Goal: Obtain resource: Download file/media

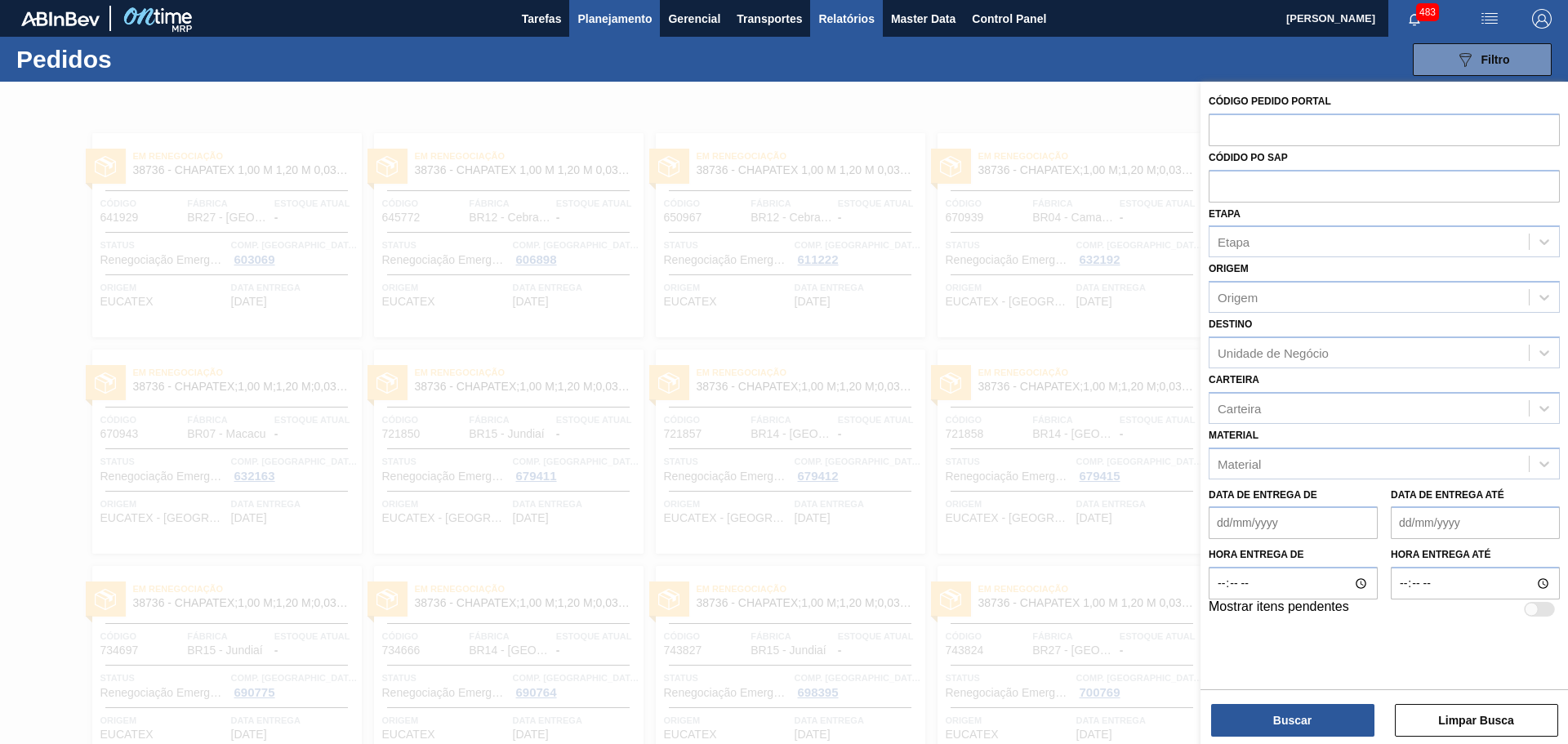
click at [856, 18] on span "Relatórios" at bounding box center [846, 19] width 55 height 20
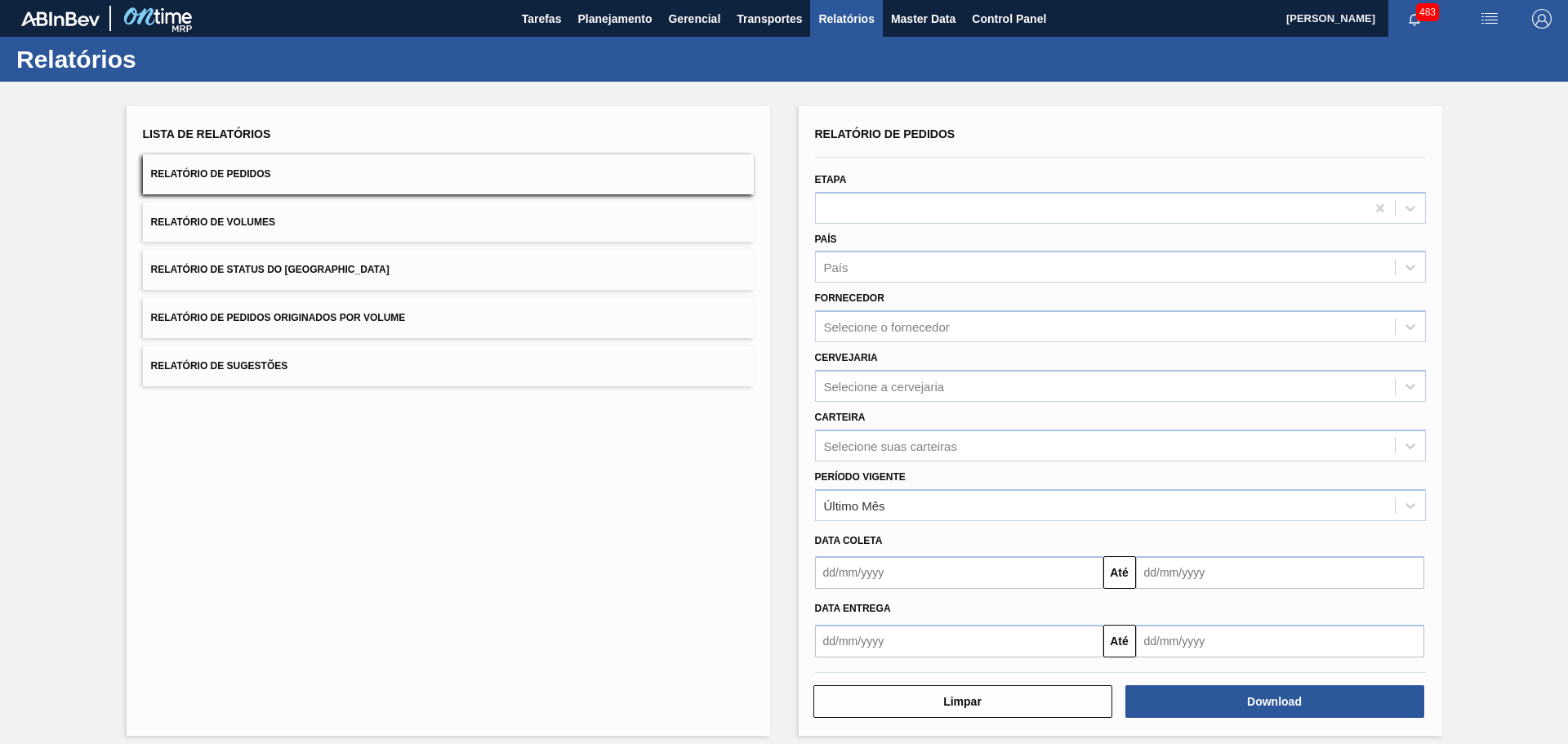
click at [304, 217] on button "Relatório de Volumes" at bounding box center [449, 223] width 611 height 40
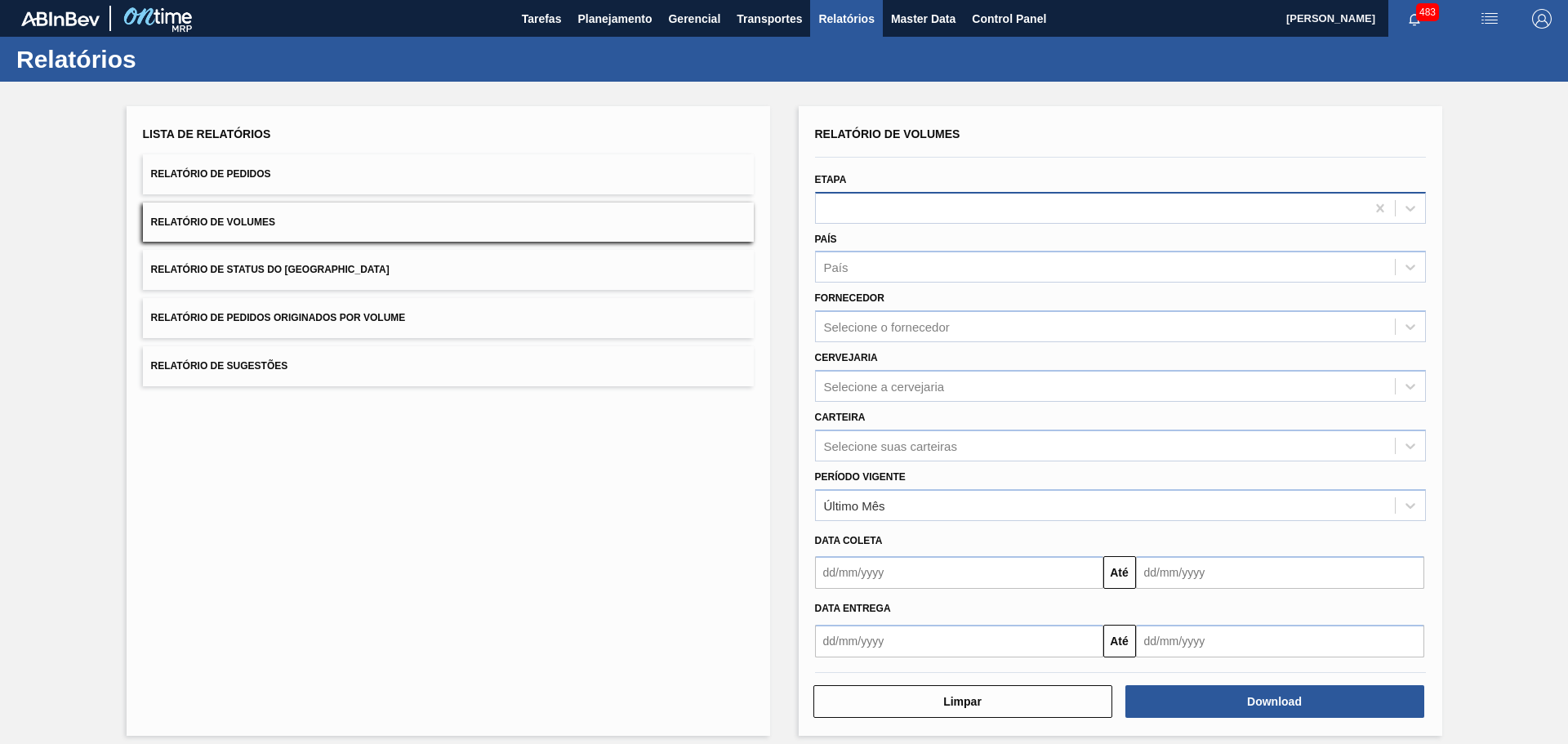
click at [878, 201] on div at bounding box center [1091, 208] width 550 height 24
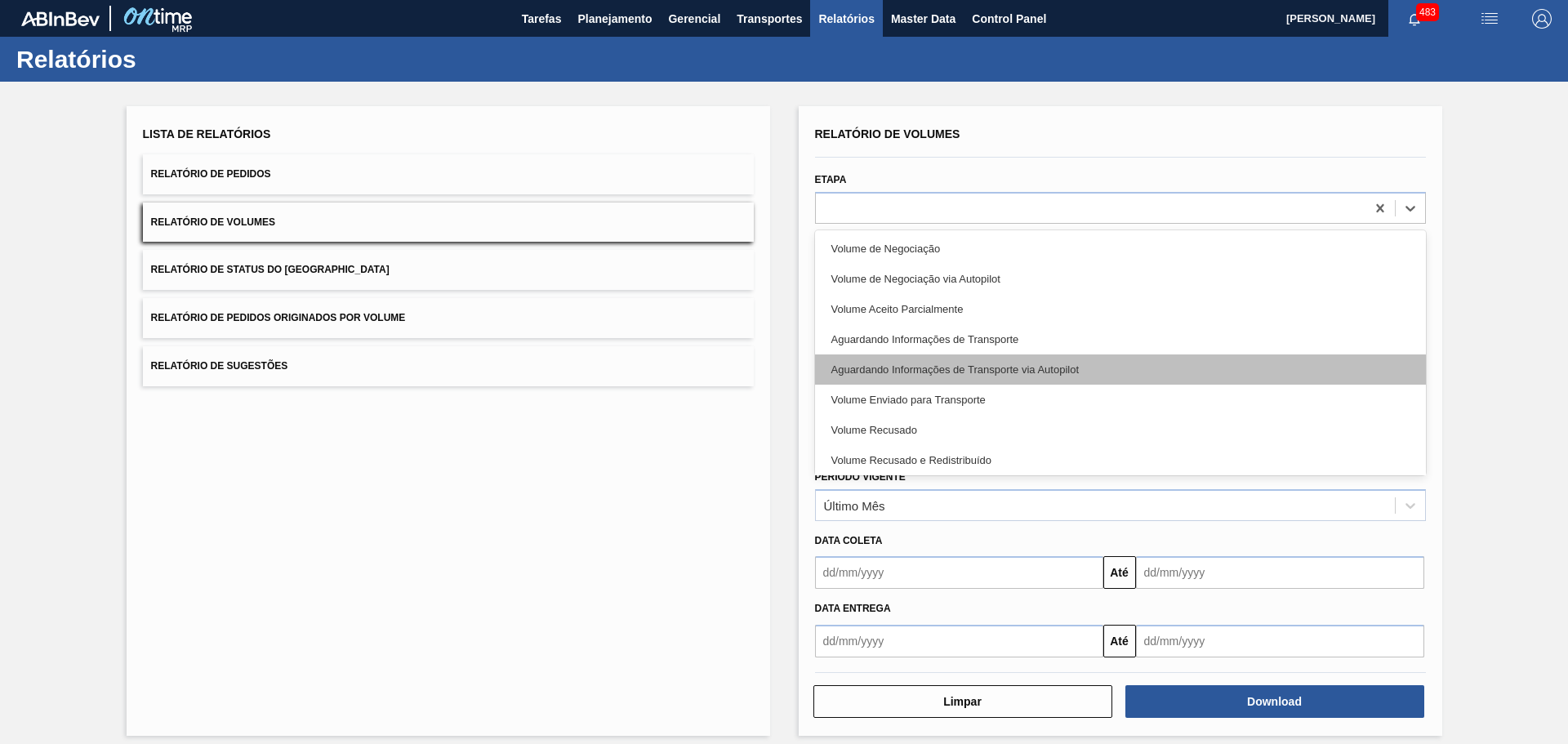
scroll to position [34, 0]
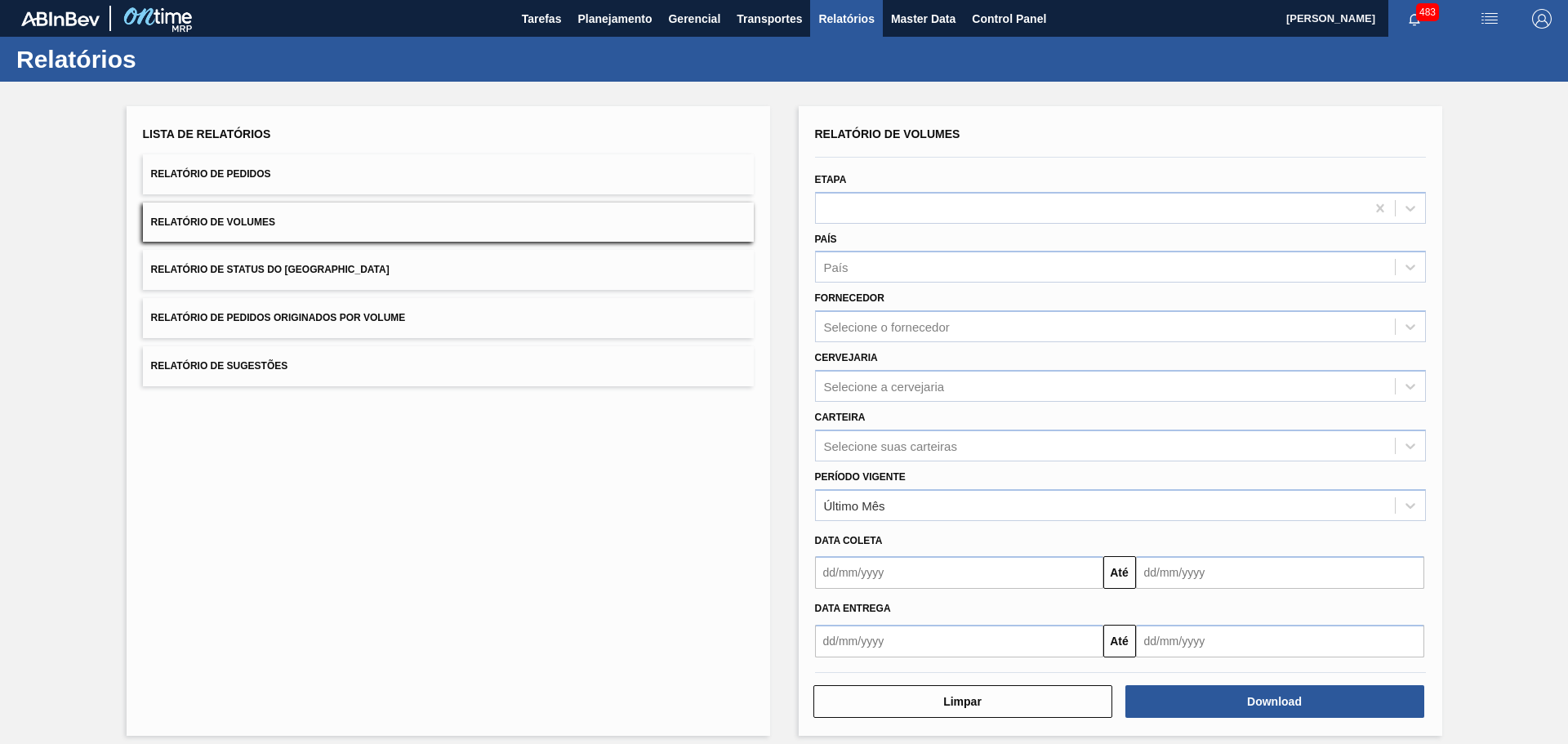
click at [296, 321] on span "Relatório de Pedidos Originados por Volume" at bounding box center [279, 318] width 255 height 12
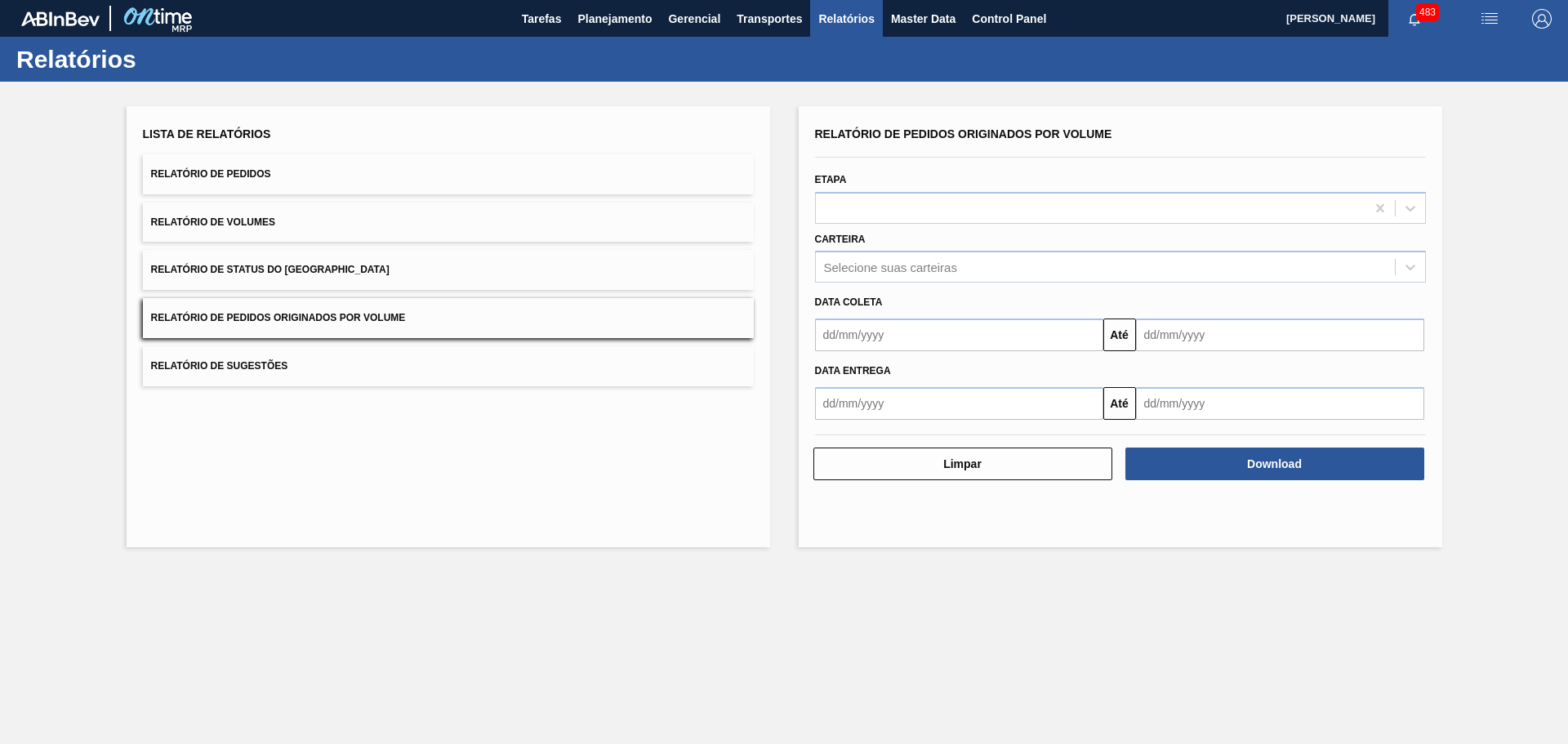
click at [267, 171] on span "Relatório de Pedidos" at bounding box center [211, 174] width 120 height 12
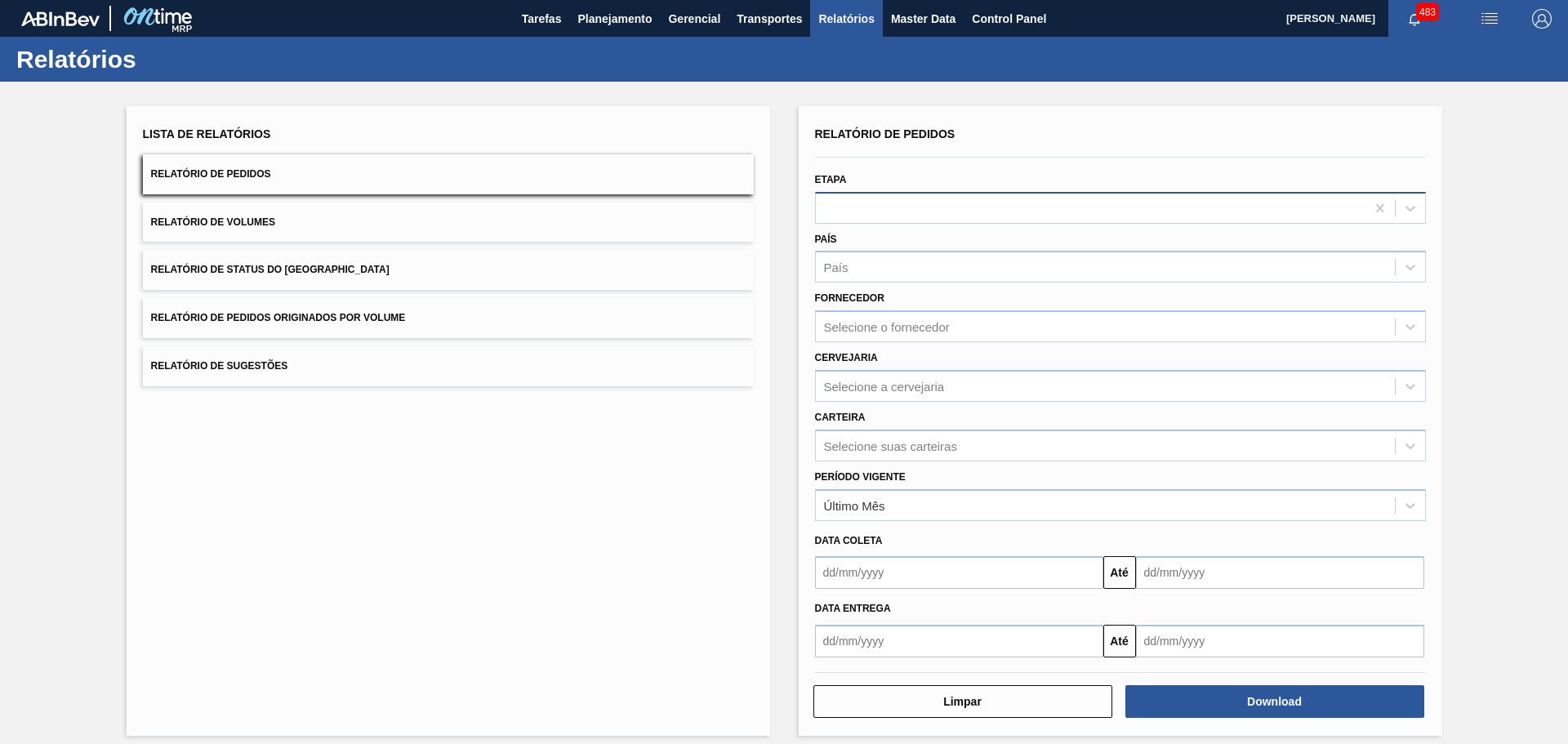
click at [909, 209] on div at bounding box center [1091, 208] width 550 height 24
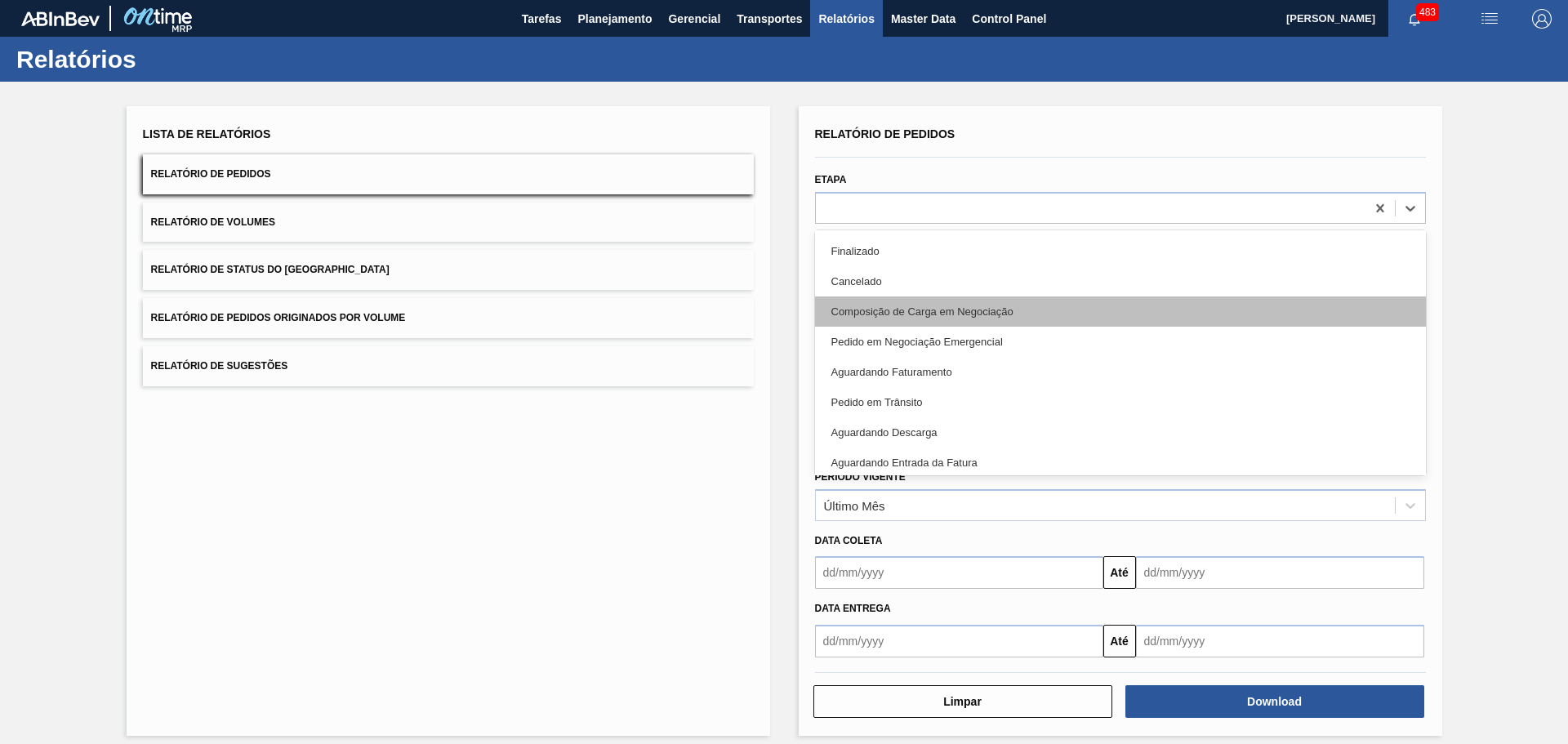
scroll to position [82, 0]
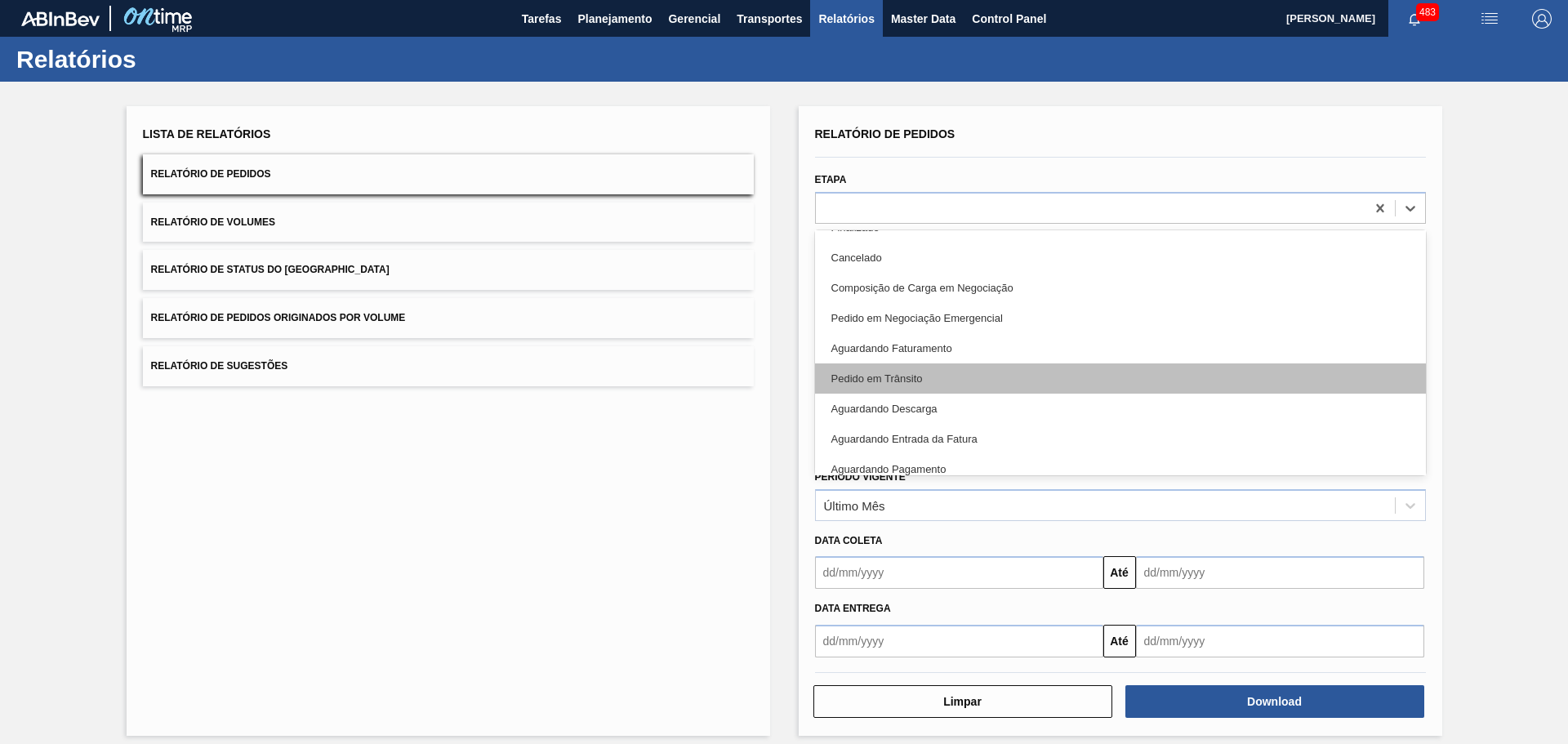
click at [914, 373] on div "Pedido em Trânsito" at bounding box center [1121, 378] width 611 height 31
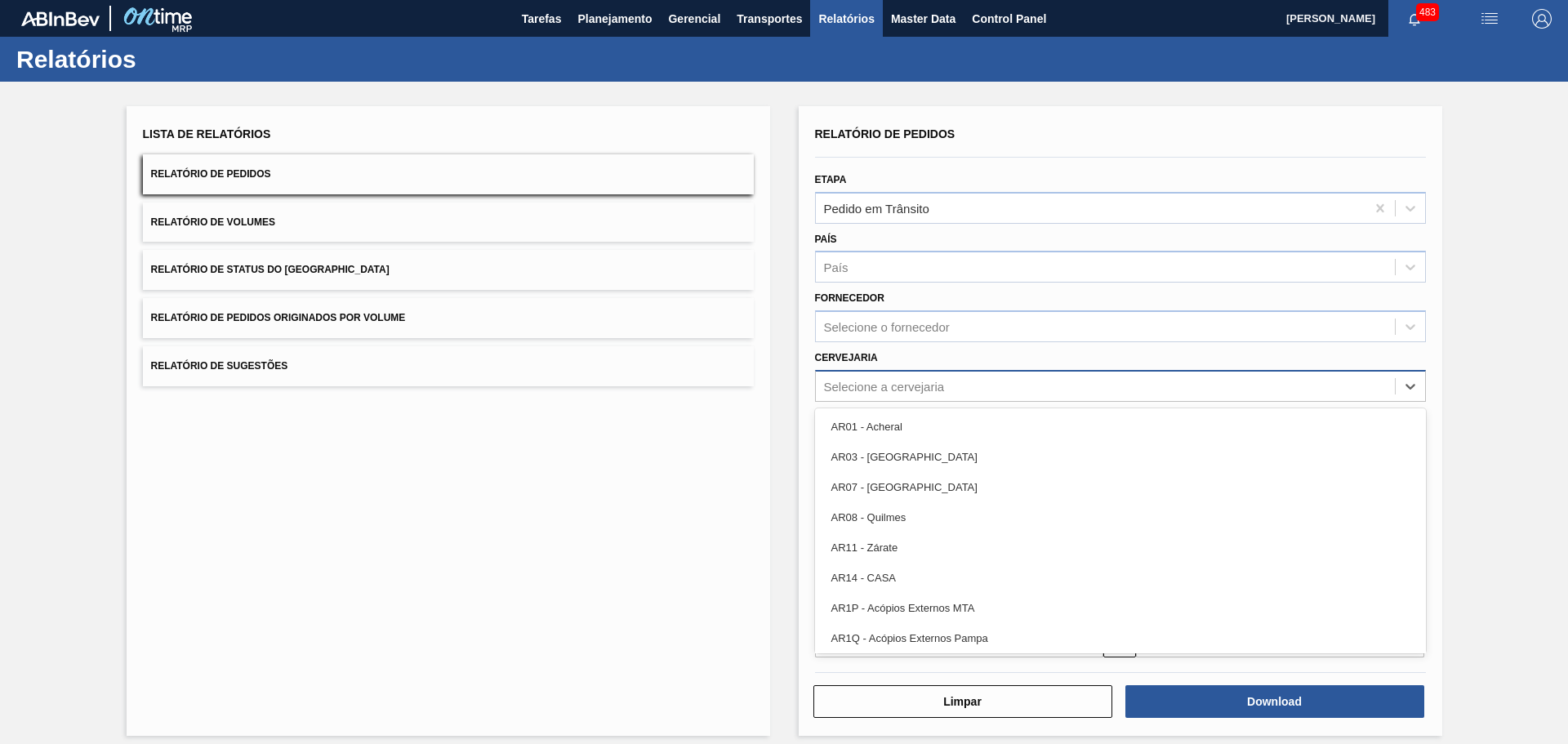
click at [913, 394] on div "Selecione a cervejaria" at bounding box center [1105, 386] width 579 height 24
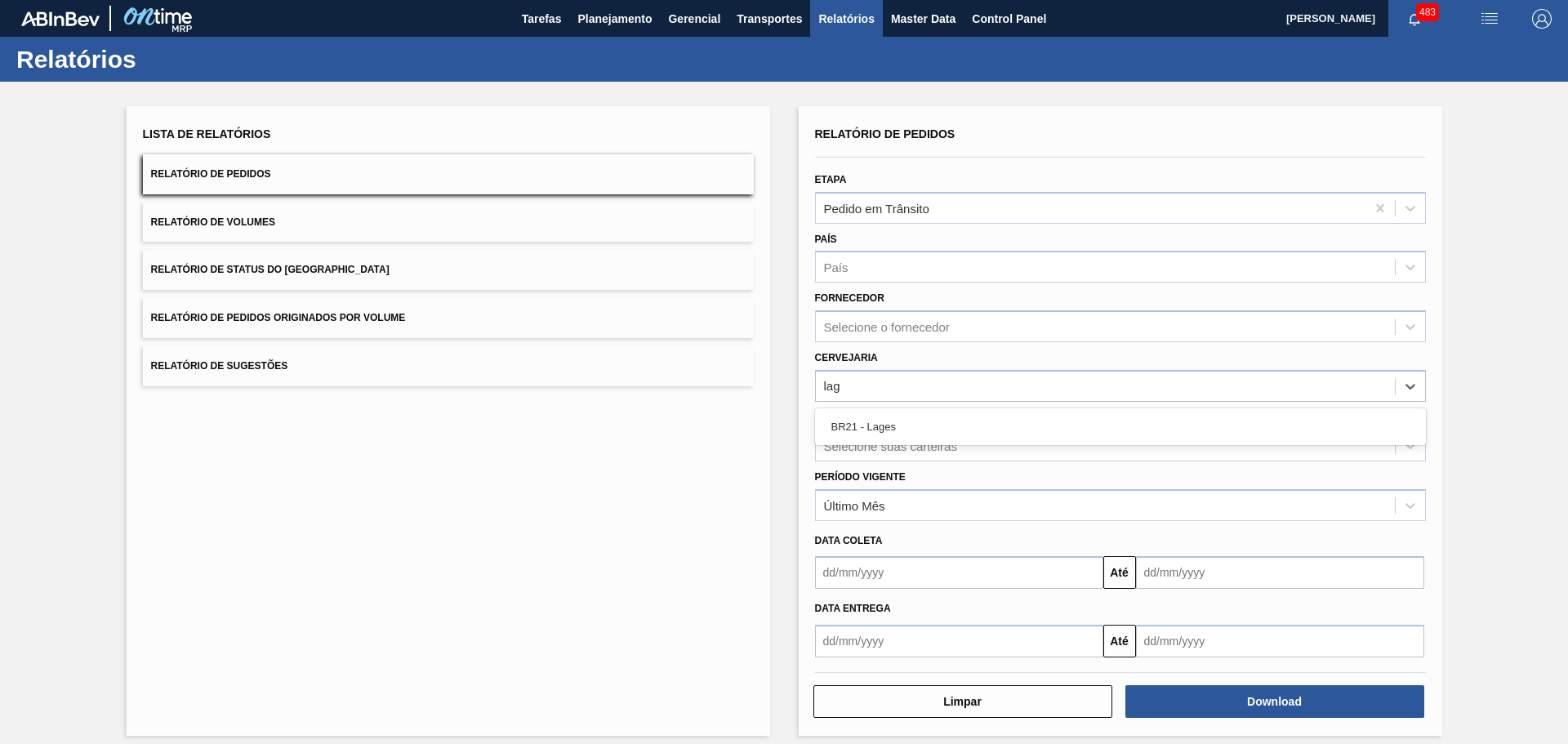
type input "lage"
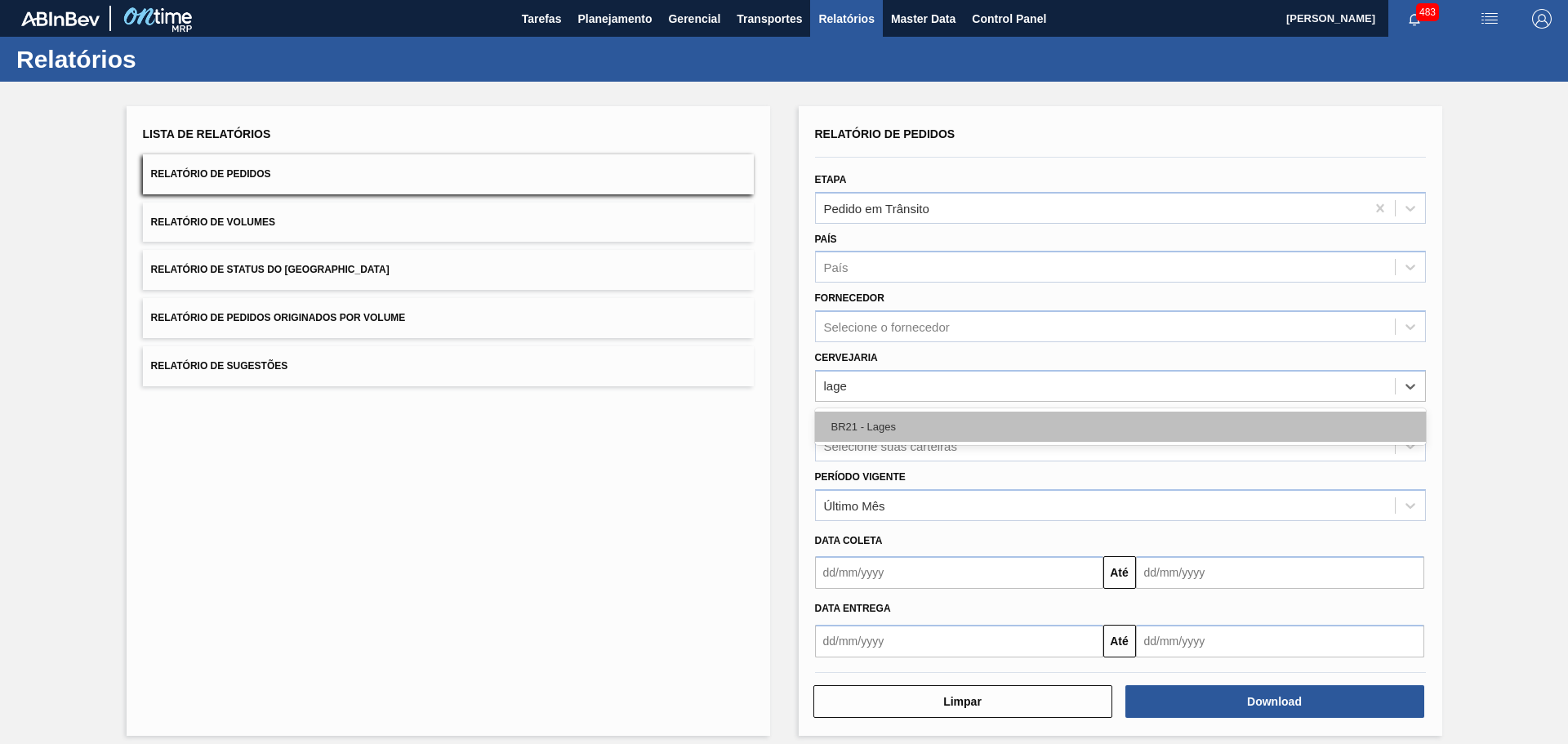
click at [921, 414] on div "BR21 - Lages" at bounding box center [1121, 426] width 611 height 31
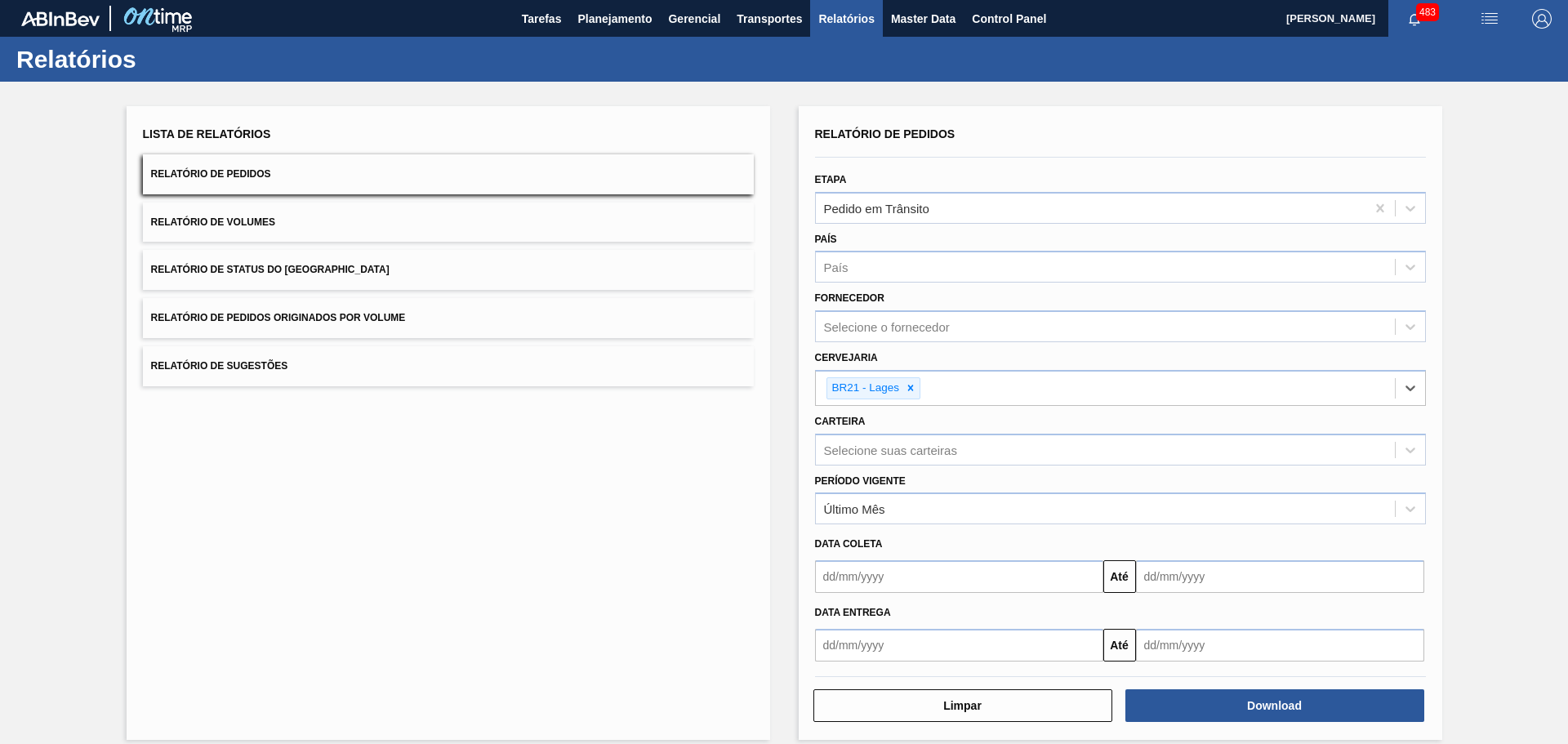
click at [966, 577] on input "text" at bounding box center [959, 576] width 288 height 33
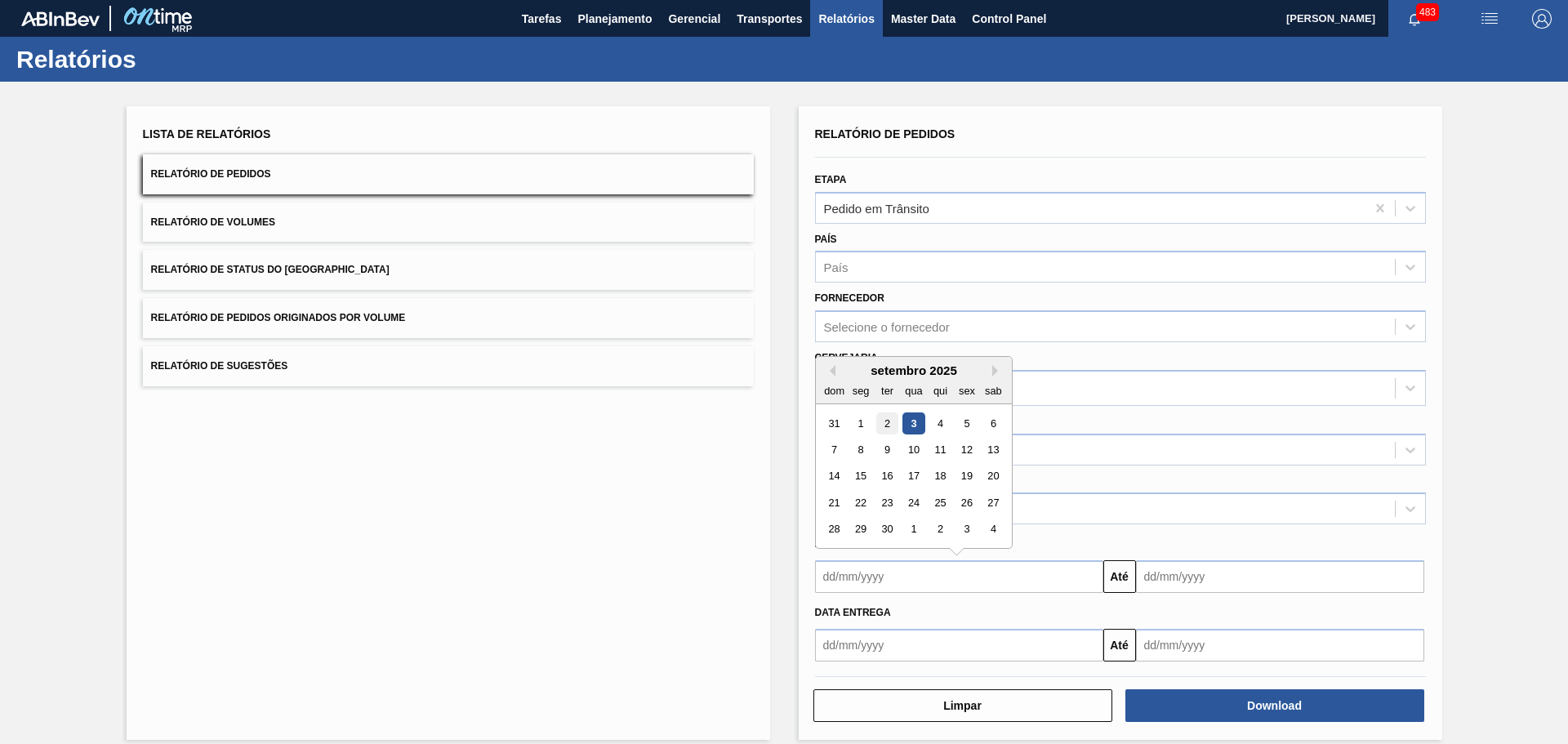
click at [896, 419] on div "2" at bounding box center [886, 423] width 22 height 22
type input "[DATE]"
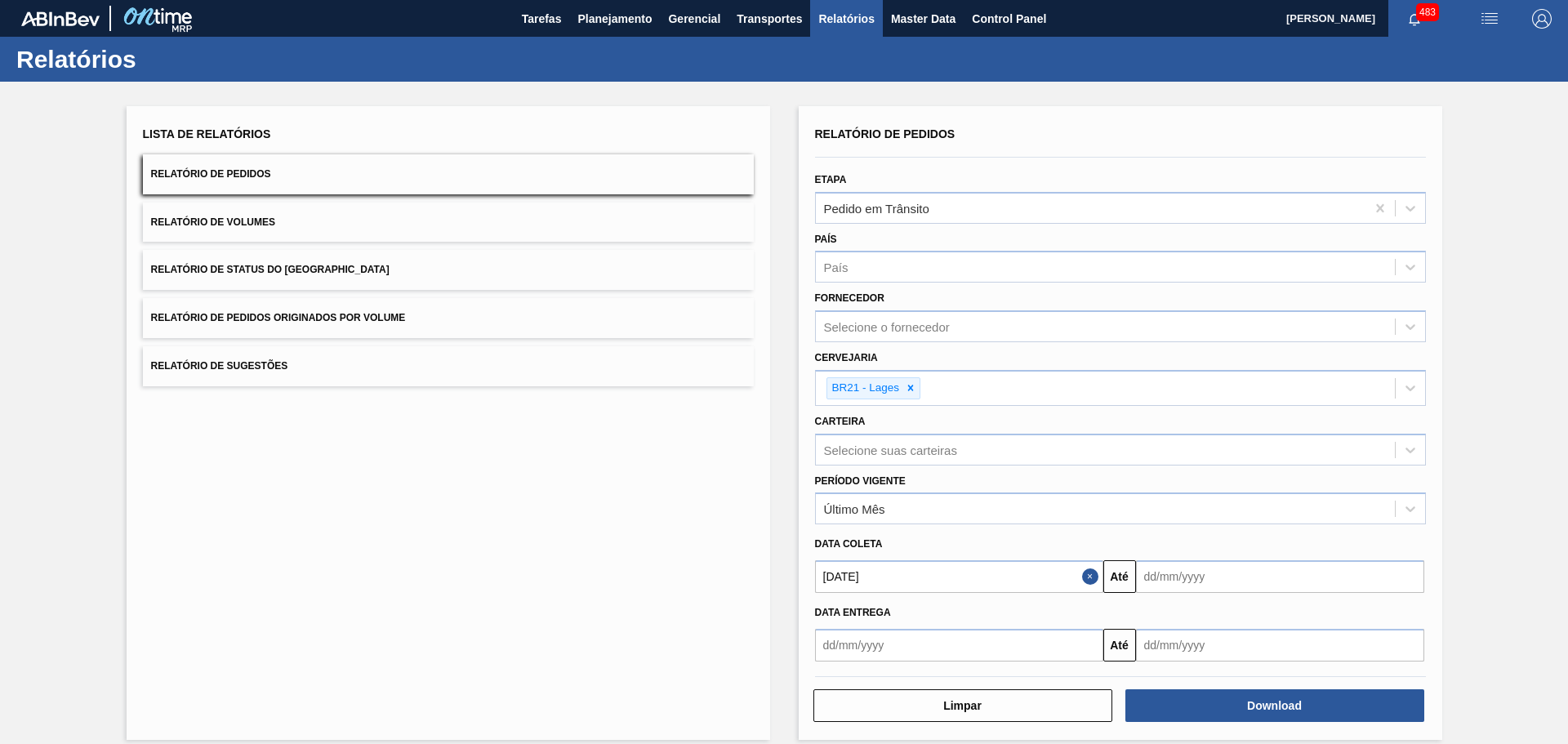
click at [1158, 584] on input "text" at bounding box center [1280, 576] width 288 height 33
click at [1230, 426] on div "3" at bounding box center [1235, 423] width 22 height 22
type input "[DATE]"
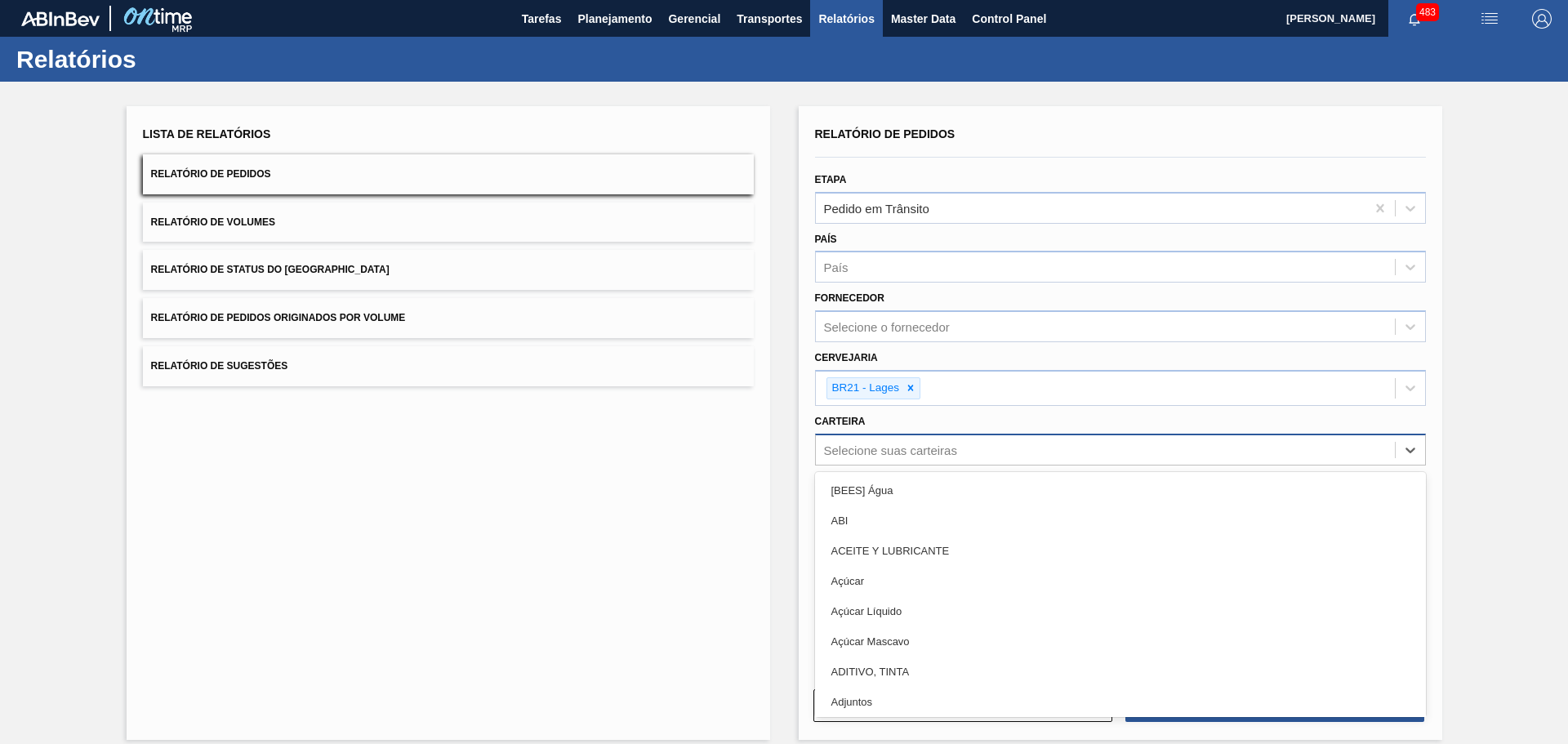
click at [912, 444] on div "Selecione suas carteiras" at bounding box center [890, 450] width 134 height 14
type input "lat"
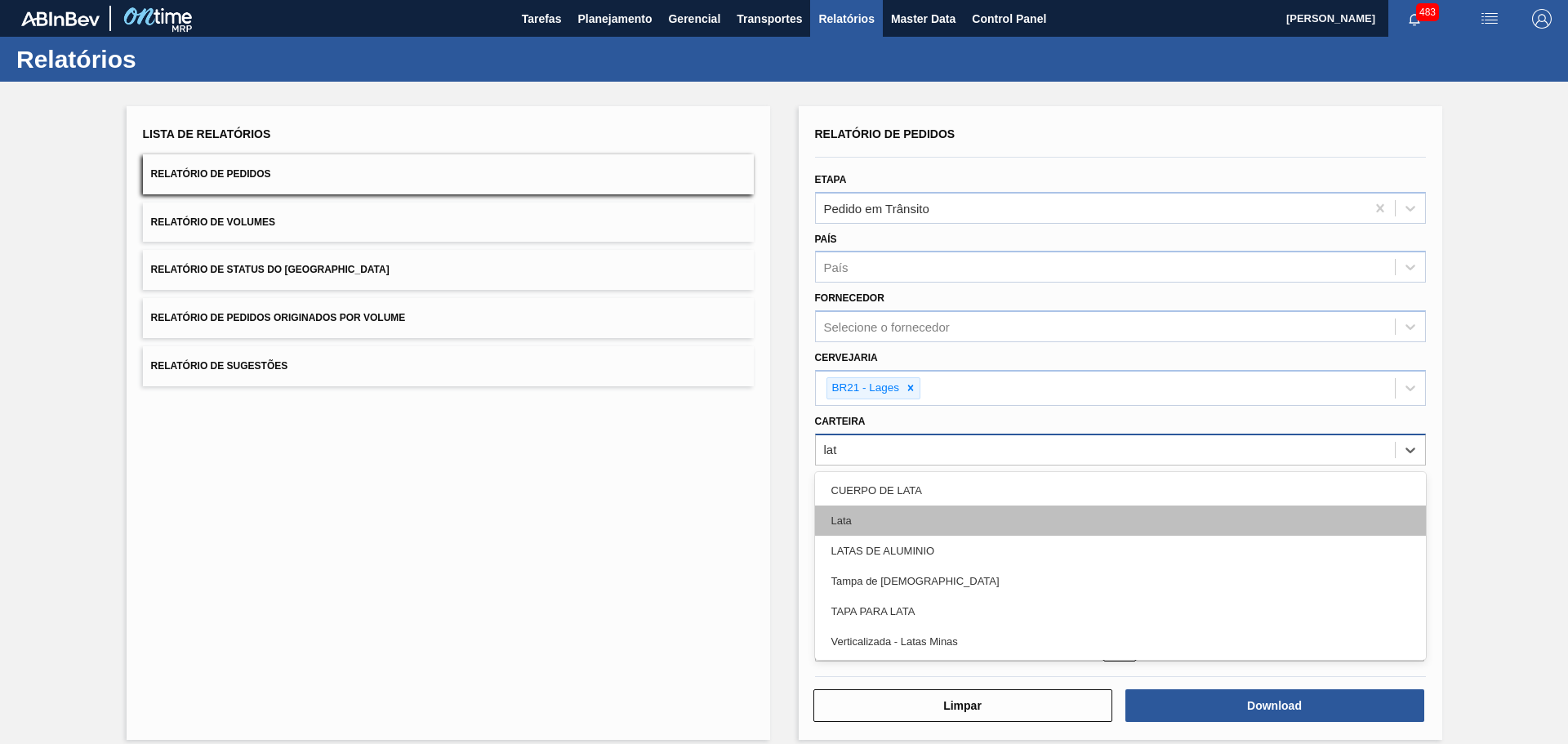
click at [884, 518] on div "Lata" at bounding box center [1121, 520] width 611 height 31
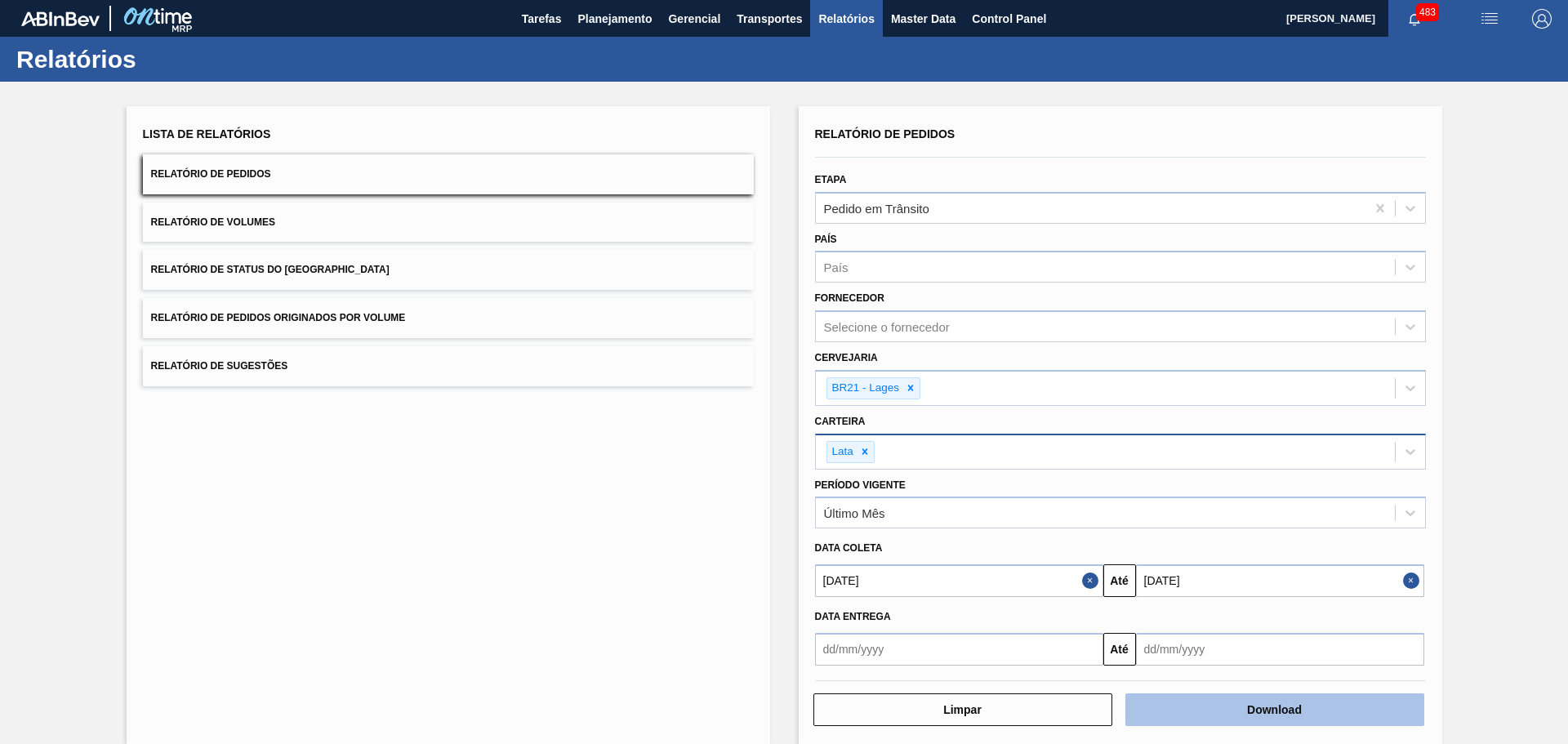
click at [1286, 712] on button "Download" at bounding box center [1275, 709] width 299 height 33
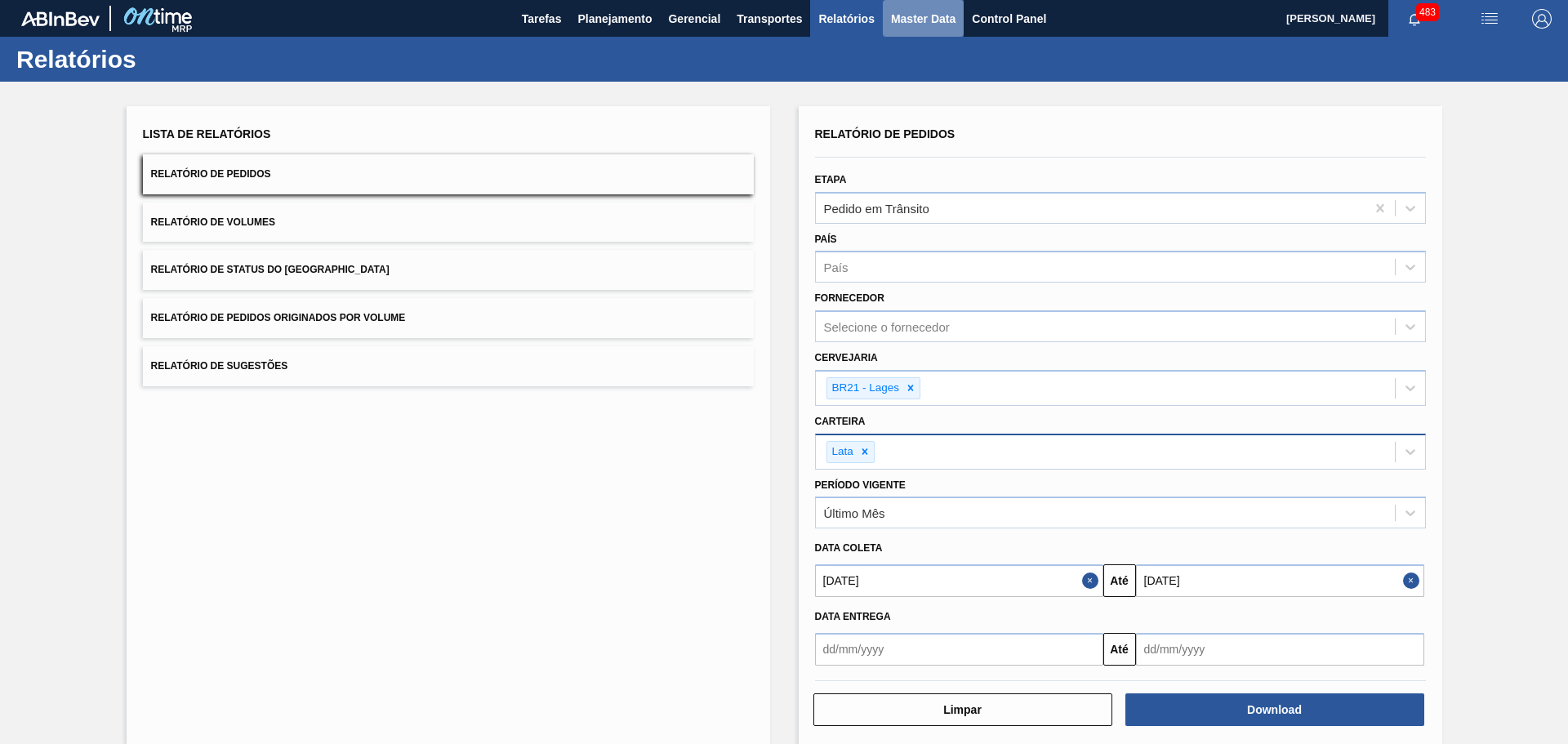
click at [937, 23] on span "Master Data" at bounding box center [923, 19] width 64 height 20
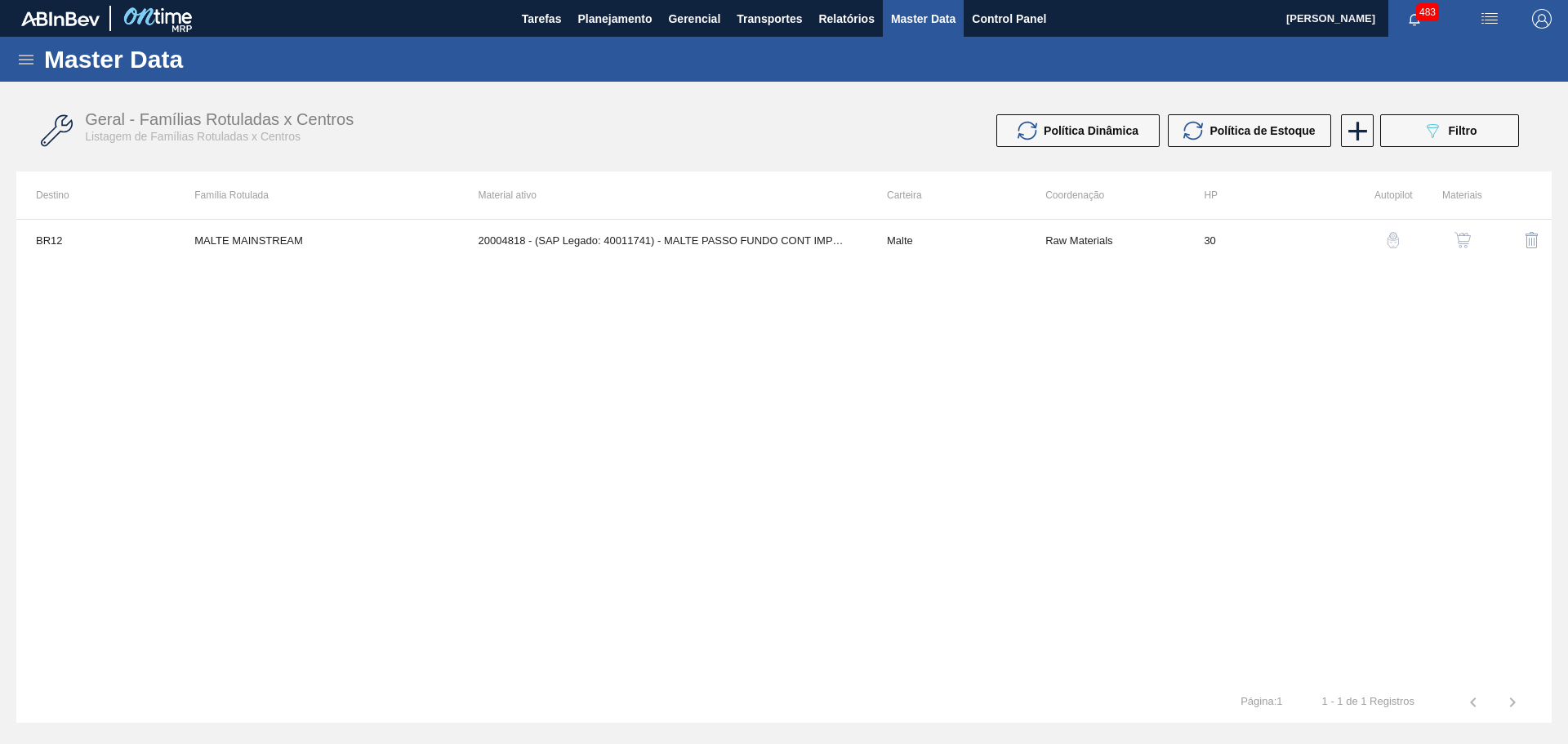
click at [26, 57] on icon at bounding box center [27, 59] width 20 height 20
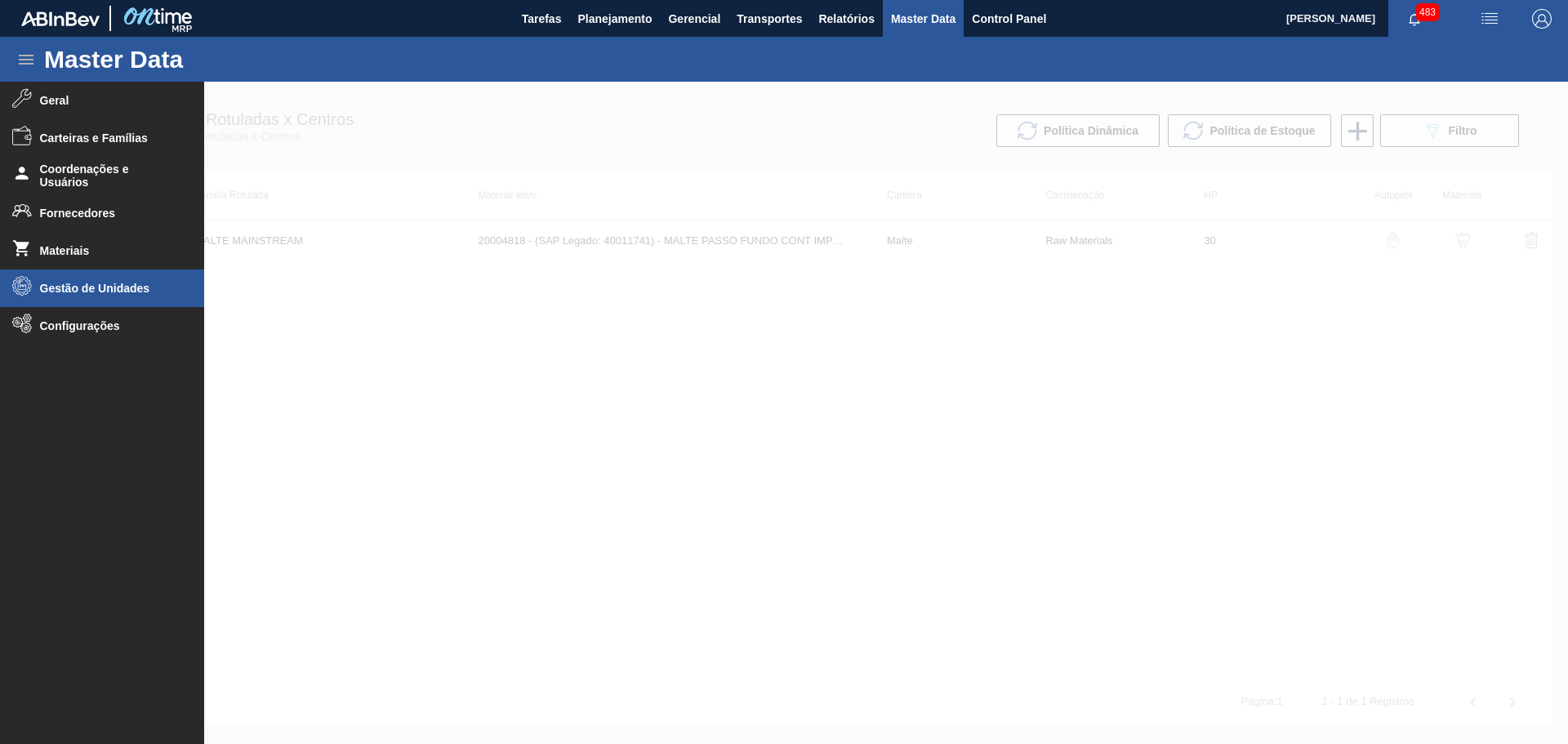
click at [126, 284] on span "Gestão de Unidades" at bounding box center [107, 288] width 135 height 13
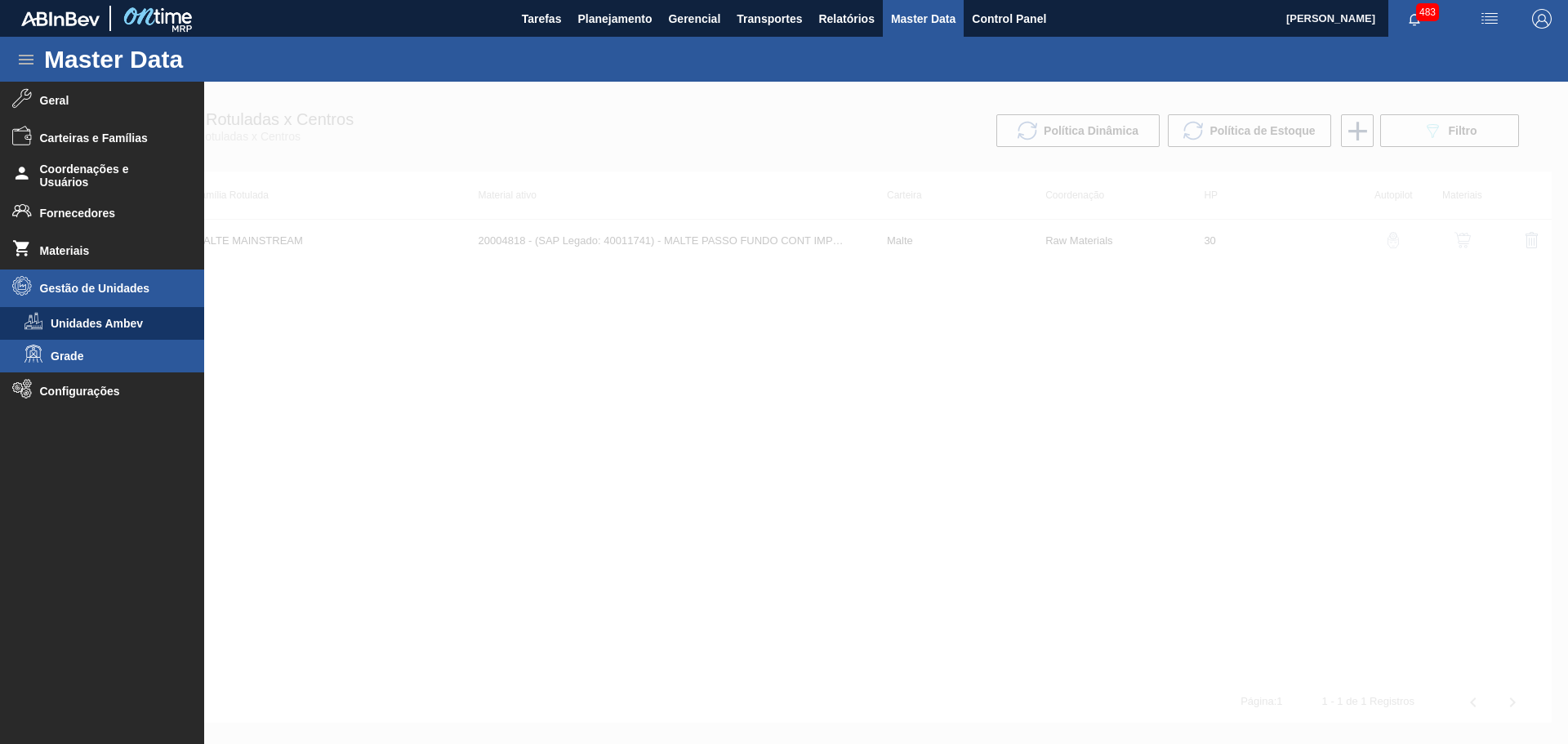
click at [113, 356] on span "Grade" at bounding box center [113, 355] width 126 height 13
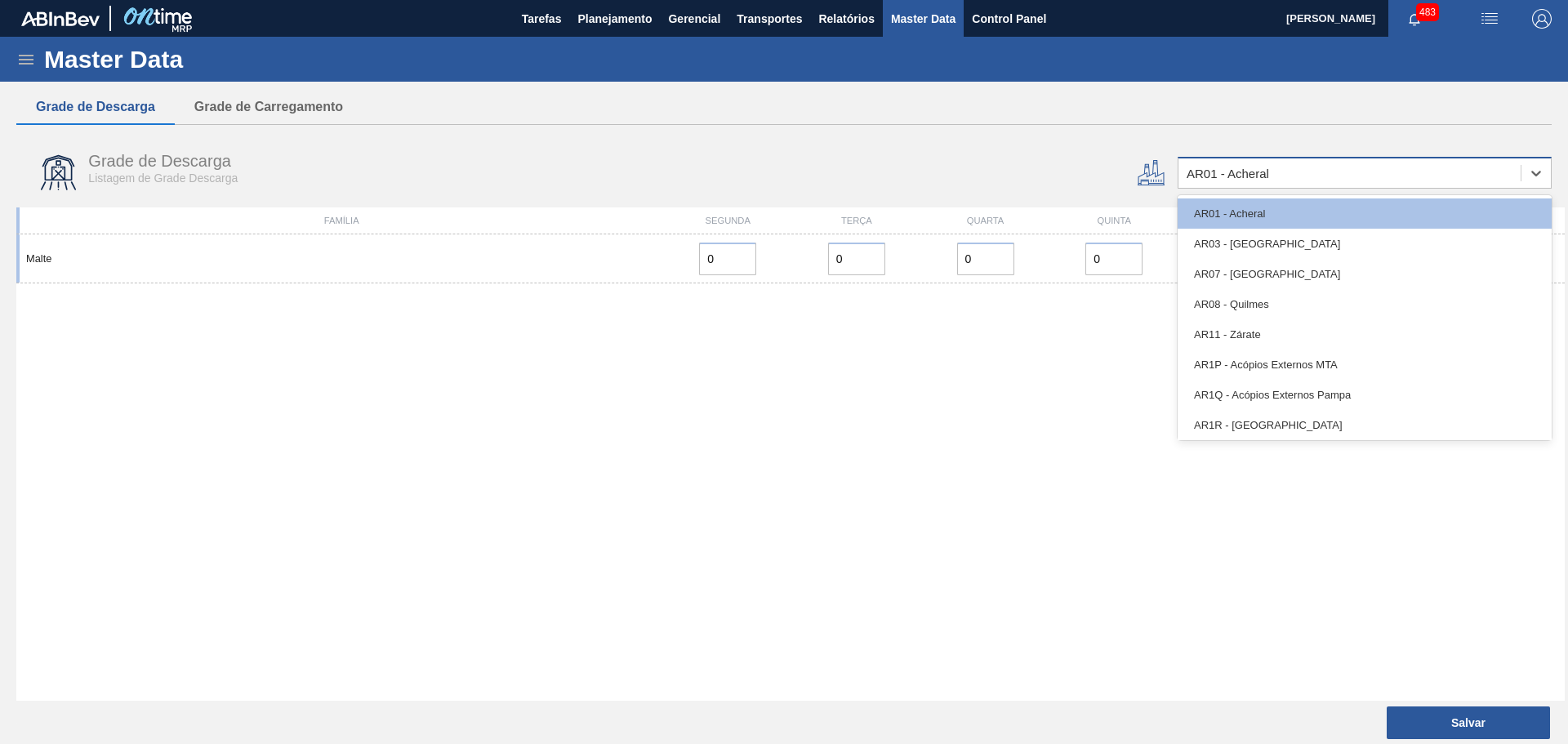
click at [1321, 168] on div "AR01 - Acheral" at bounding box center [1350, 174] width 342 height 24
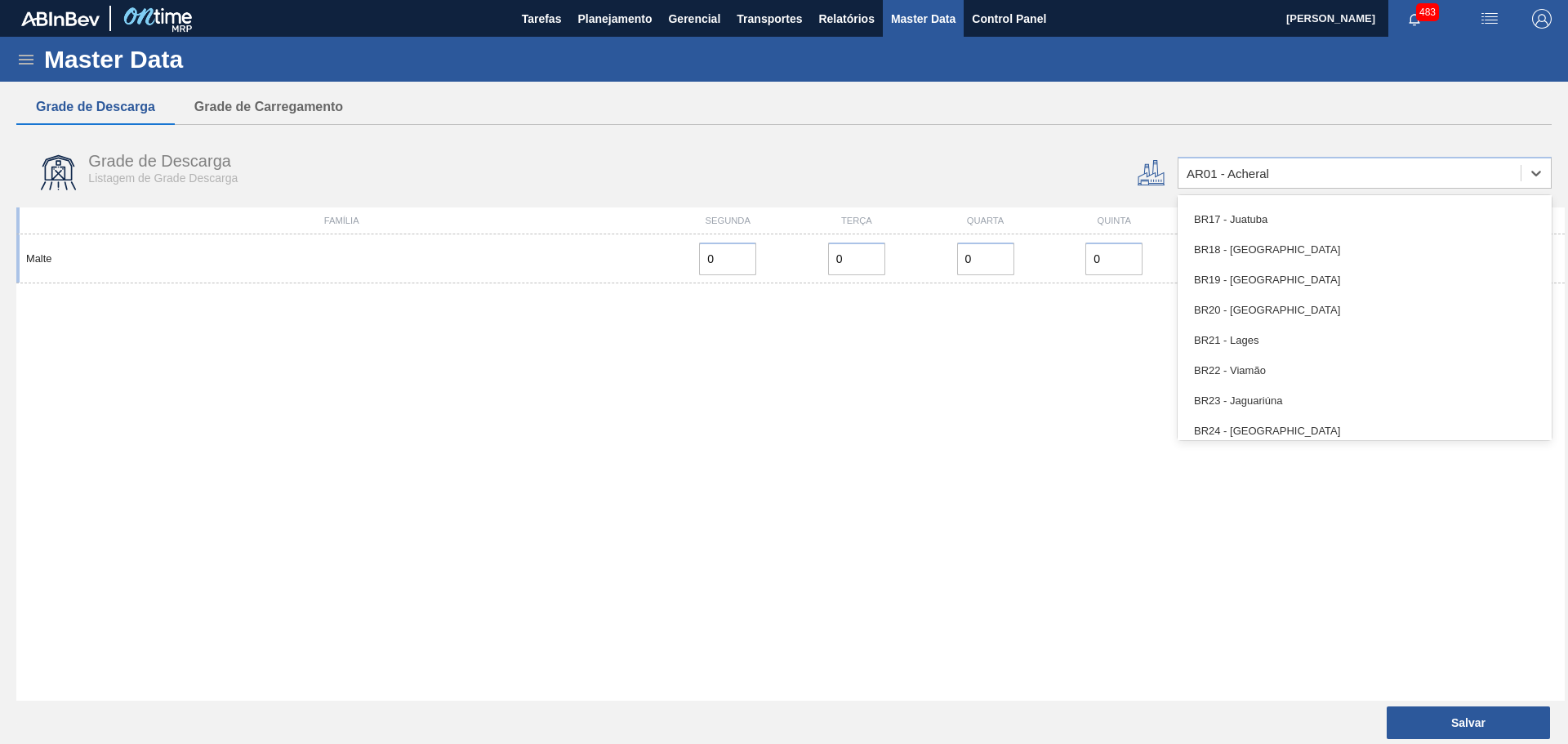
scroll to position [1144, 0]
click at [1290, 337] on div "BR21 - Lages" at bounding box center [1365, 339] width 374 height 31
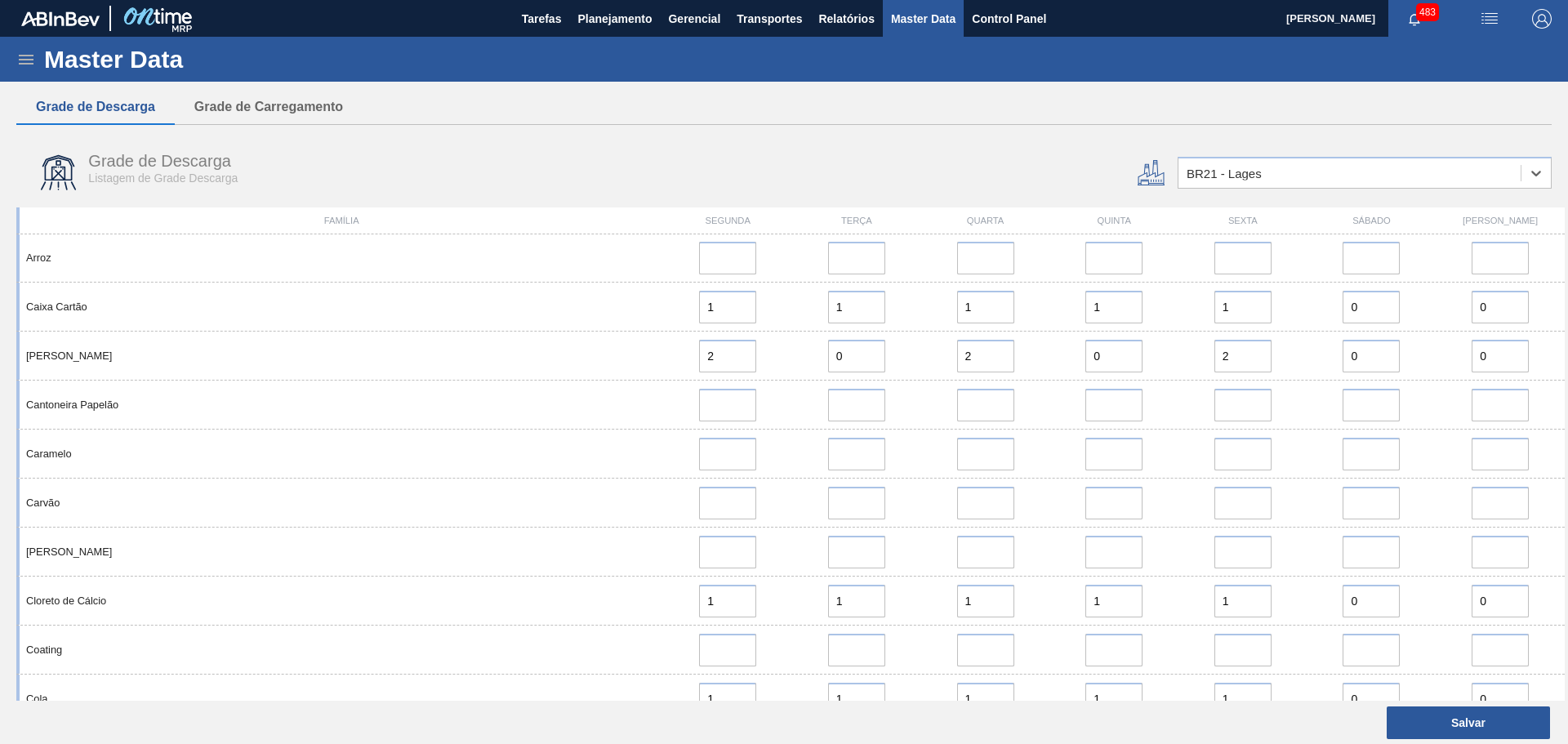
scroll to position [0, 0]
click at [20, 53] on icon at bounding box center [27, 59] width 20 height 20
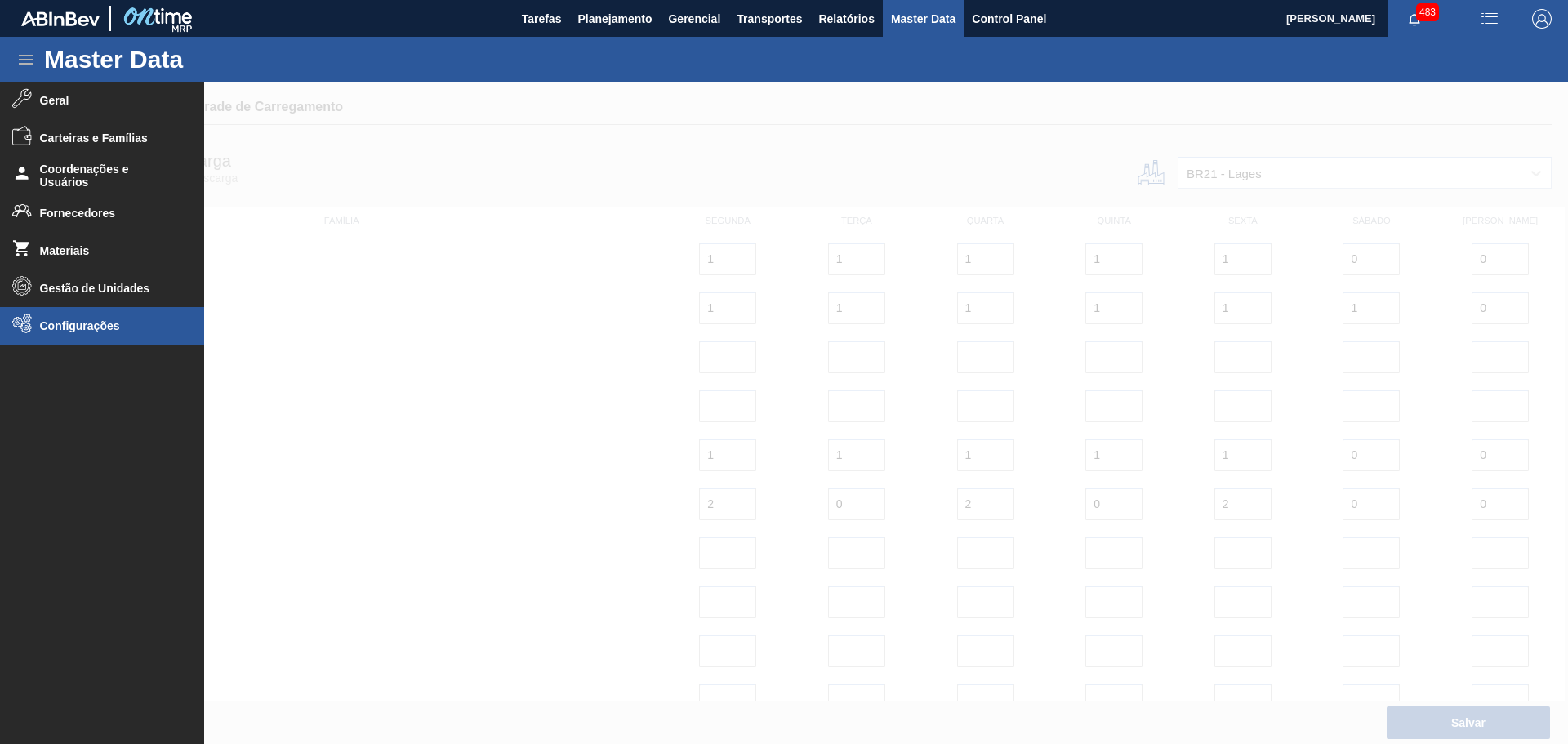
click at [111, 323] on span "Configurações" at bounding box center [107, 326] width 135 height 13
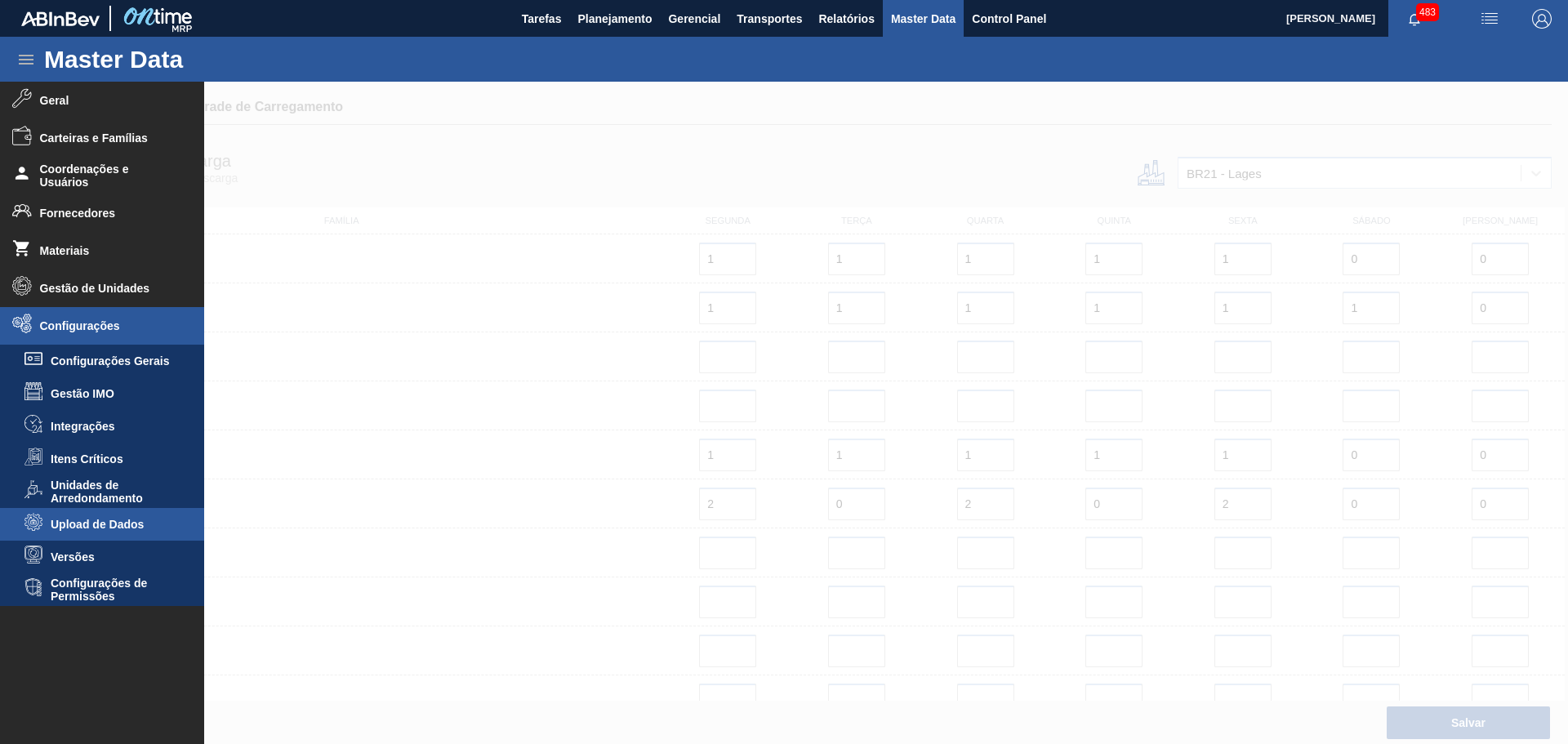
click at [82, 532] on li "Upload de Dados" at bounding box center [102, 524] width 204 height 33
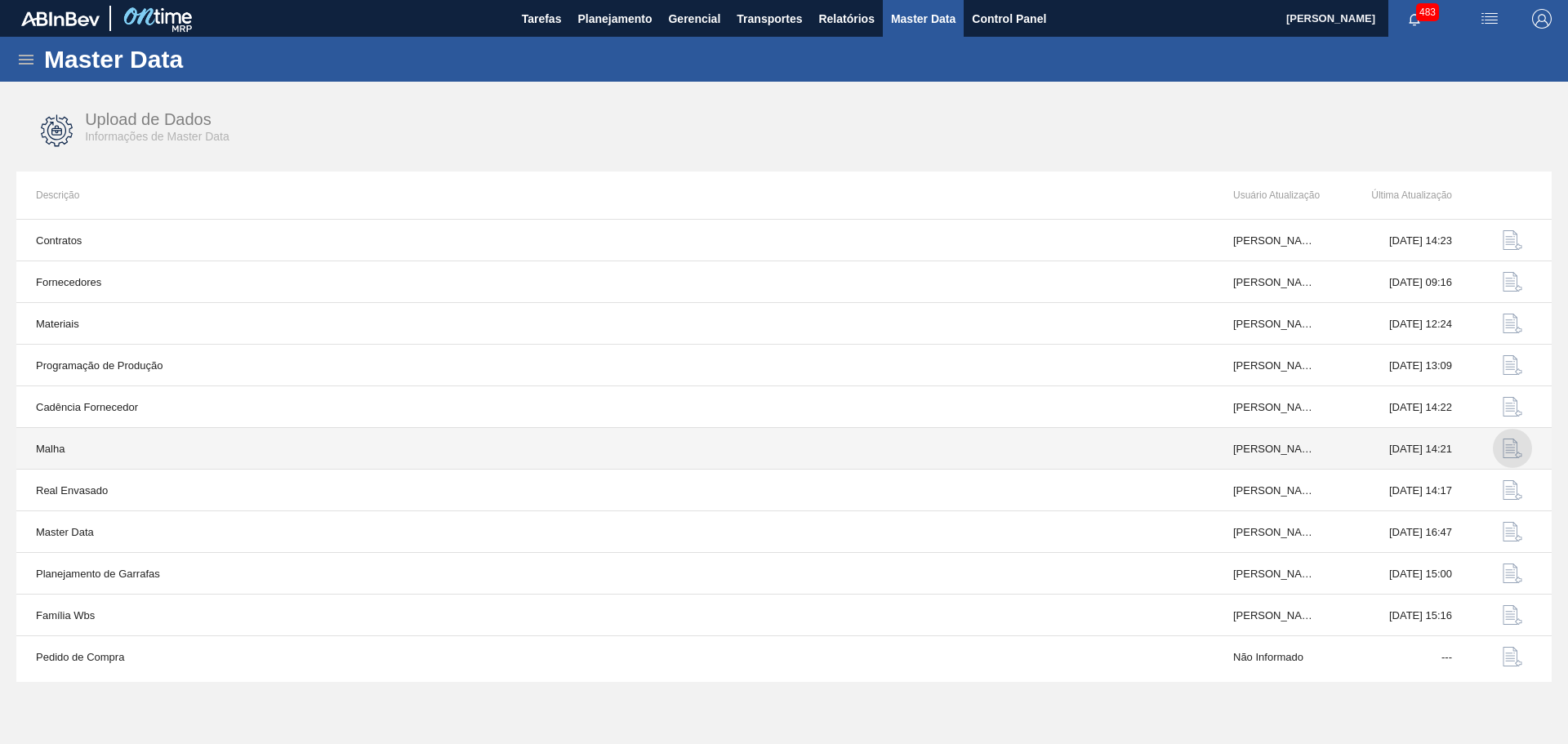
click at [1510, 447] on img "button" at bounding box center [1513, 448] width 20 height 20
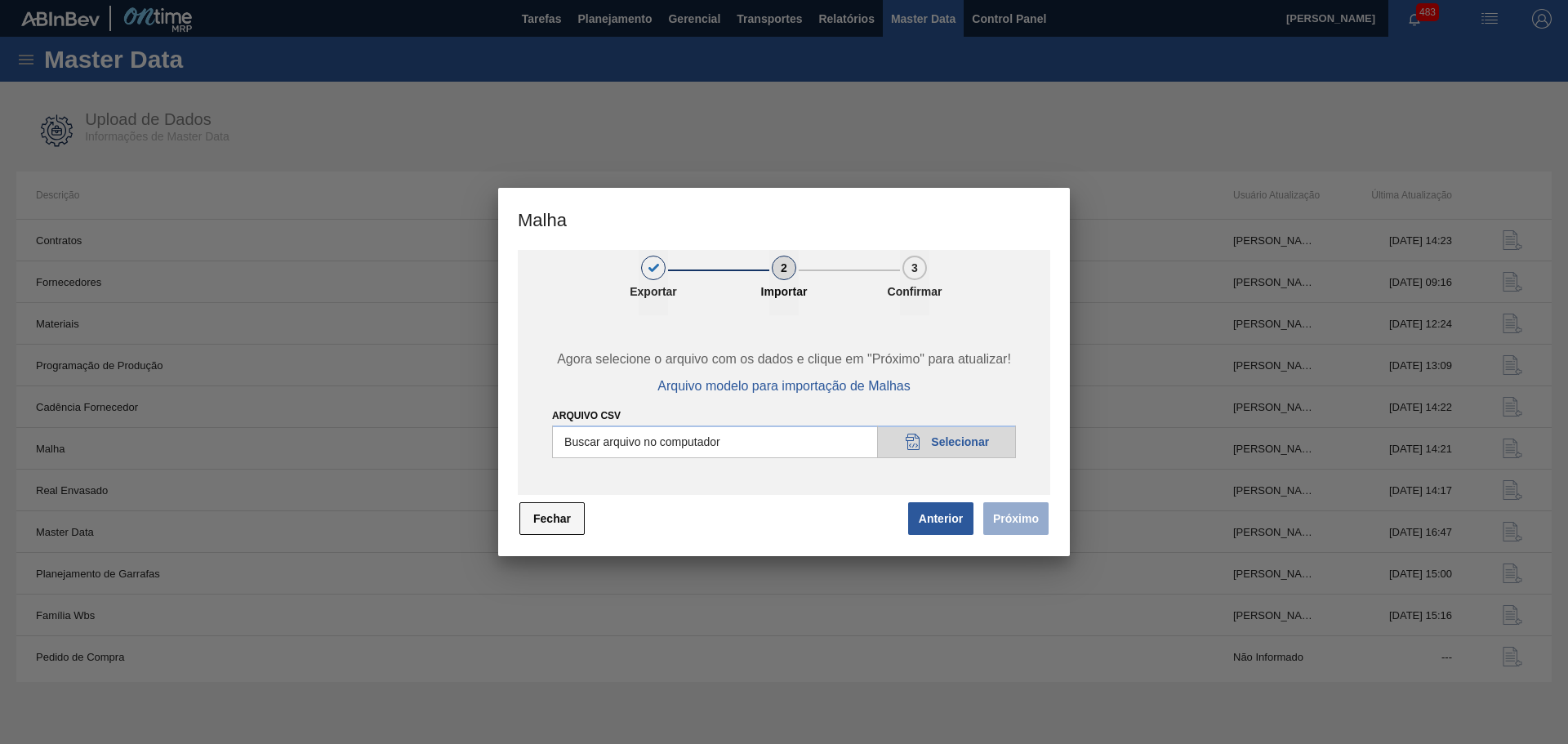
click at [570, 522] on button "Fechar" at bounding box center [552, 518] width 65 height 33
